Goal: Complete application form

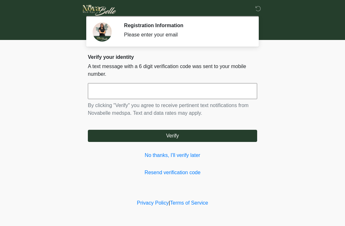
click at [165, 92] on input "text" at bounding box center [172, 91] width 169 height 16
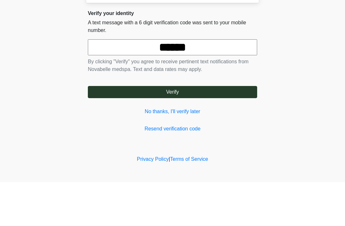
type input "******"
click at [177, 130] on button "Verify" at bounding box center [172, 136] width 169 height 12
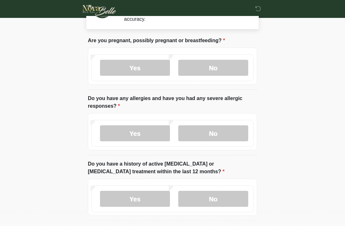
scroll to position [26, 0]
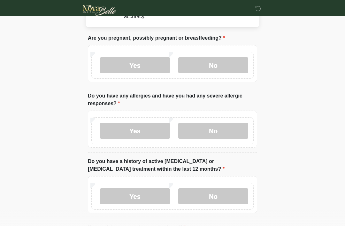
click at [216, 128] on label "No" at bounding box center [213, 131] width 70 height 16
click at [213, 61] on label "No" at bounding box center [213, 65] width 70 height 16
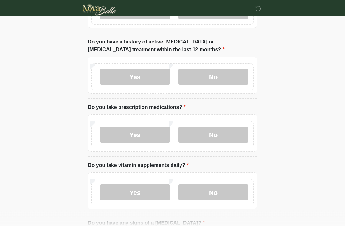
scroll to position [145, 0]
click at [220, 74] on label "No" at bounding box center [213, 77] width 70 height 16
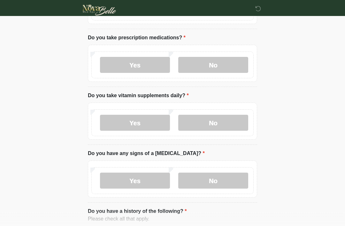
scroll to position [216, 0]
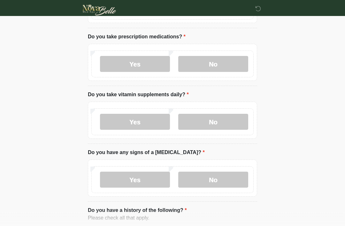
click at [219, 60] on label "No" at bounding box center [213, 64] width 70 height 16
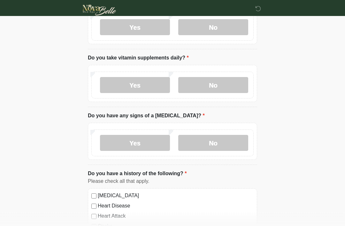
scroll to position [258, 0]
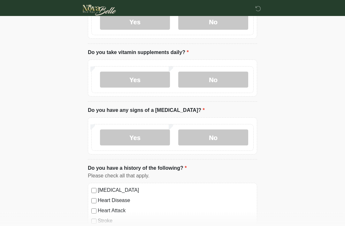
click at [142, 75] on label "Yes" at bounding box center [135, 80] width 70 height 16
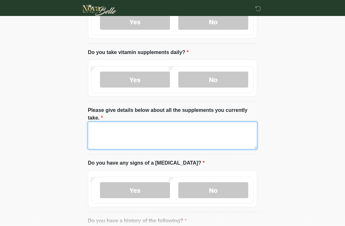
click at [133, 131] on textarea "Please give details below about all the supplements you currently take." at bounding box center [172, 135] width 169 height 27
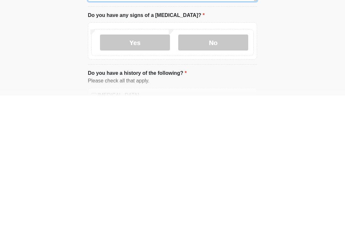
type textarea "***"
click at [221, 165] on label "No" at bounding box center [213, 173] width 70 height 16
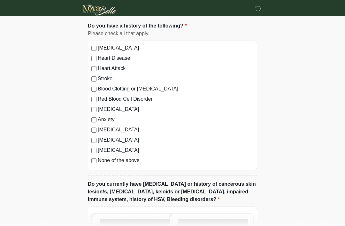
scroll to position [465, 0]
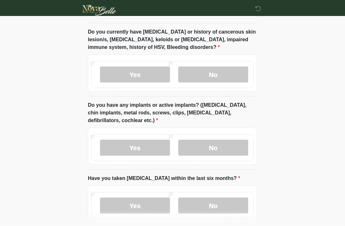
click at [226, 73] on label "No" at bounding box center [213, 74] width 70 height 16
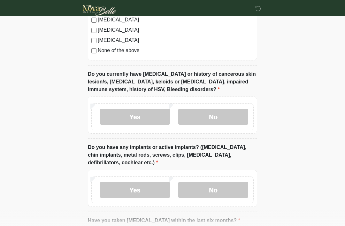
scroll to position [636, 0]
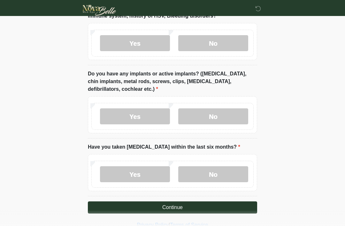
click at [125, 117] on label "Yes" at bounding box center [135, 116] width 70 height 16
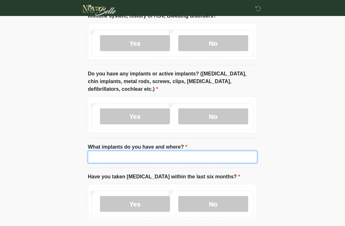
click at [212, 158] on input "What implants do you have and where?" at bounding box center [172, 157] width 169 height 12
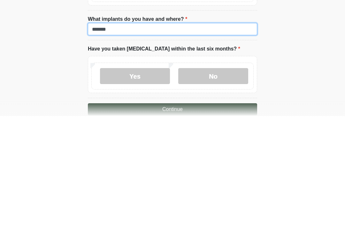
scroll to position [654, 0]
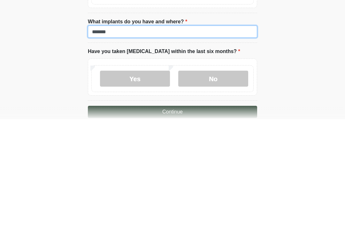
type input "******"
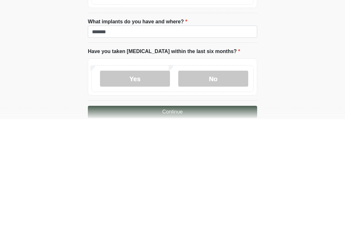
click at [220, 178] on label "No" at bounding box center [213, 186] width 70 height 16
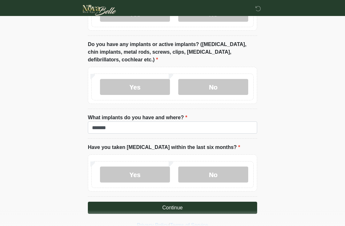
click at [233, 203] on button "Continue" at bounding box center [172, 207] width 169 height 12
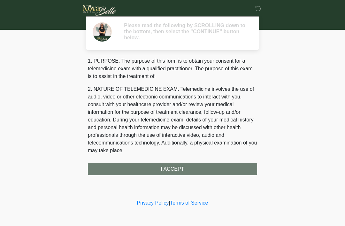
scroll to position [0, 0]
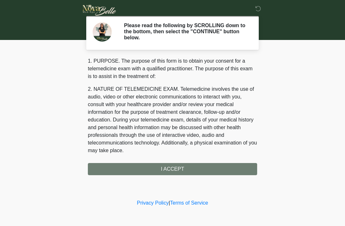
click at [232, 166] on div "1. PURPOSE. The purpose of this form is to obtain your consent for a telemedici…" at bounding box center [172, 116] width 169 height 118
click at [227, 168] on div "1. PURPOSE. The purpose of this form is to obtain your consent for a telemedici…" at bounding box center [172, 116] width 169 height 118
click at [194, 169] on div "1. PURPOSE. The purpose of this form is to obtain your consent for a telemedici…" at bounding box center [172, 116] width 169 height 118
click at [196, 173] on div "1. PURPOSE. The purpose of this form is to obtain your consent for a telemedici…" at bounding box center [172, 116] width 169 height 118
click at [205, 168] on div "1. PURPOSE. The purpose of this form is to obtain your consent for a telemedici…" at bounding box center [172, 116] width 169 height 118
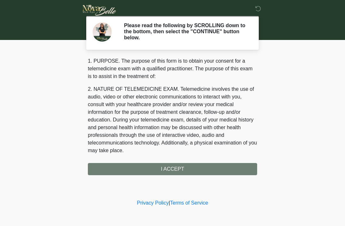
click at [206, 169] on div "1. PURPOSE. The purpose of this form is to obtain your consent for a telemedici…" at bounding box center [172, 116] width 169 height 118
click at [206, 167] on div "1. PURPOSE. The purpose of this form is to obtain your consent for a telemedici…" at bounding box center [172, 116] width 169 height 118
click at [152, 171] on div "1. PURPOSE. The purpose of this form is to obtain your consent for a telemedici…" at bounding box center [172, 116] width 169 height 118
click at [154, 170] on div "1. PURPOSE. The purpose of this form is to obtain your consent for a telemedici…" at bounding box center [172, 116] width 169 height 118
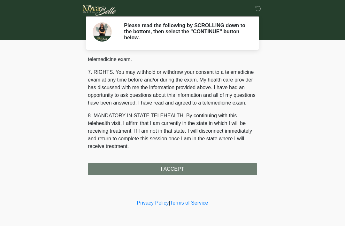
scroll to position [272, 0]
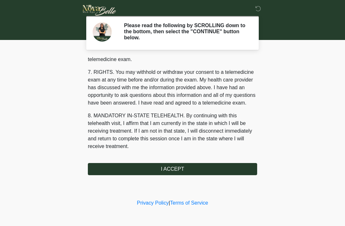
click at [161, 172] on button "I ACCEPT" at bounding box center [172, 169] width 169 height 12
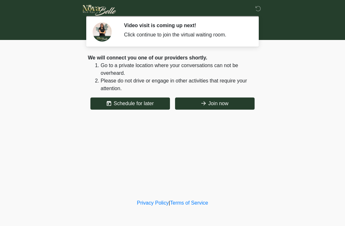
click at [230, 106] on button "Join now" at bounding box center [215, 103] width 80 height 12
